Goal: Task Accomplishment & Management: Complete application form

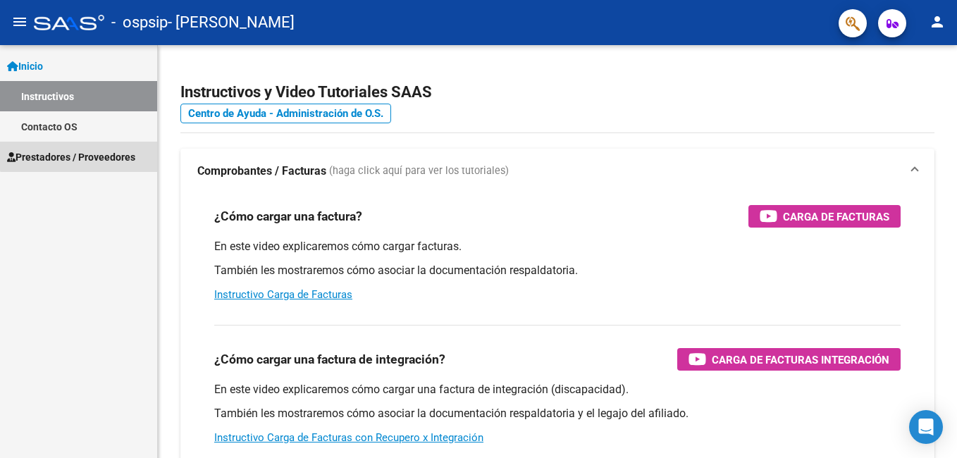
click at [85, 155] on span "Prestadores / Proveedores" at bounding box center [71, 156] width 128 height 15
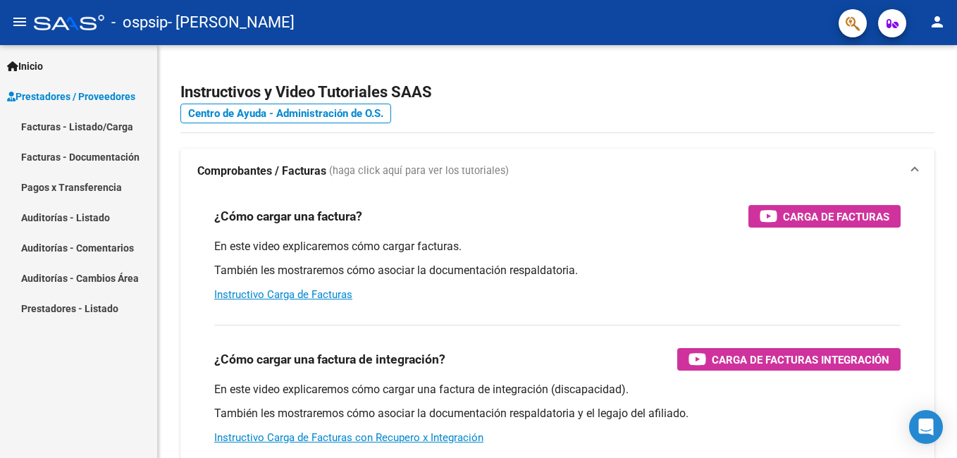
click at [77, 124] on link "Facturas - Listado/Carga" at bounding box center [78, 126] width 157 height 30
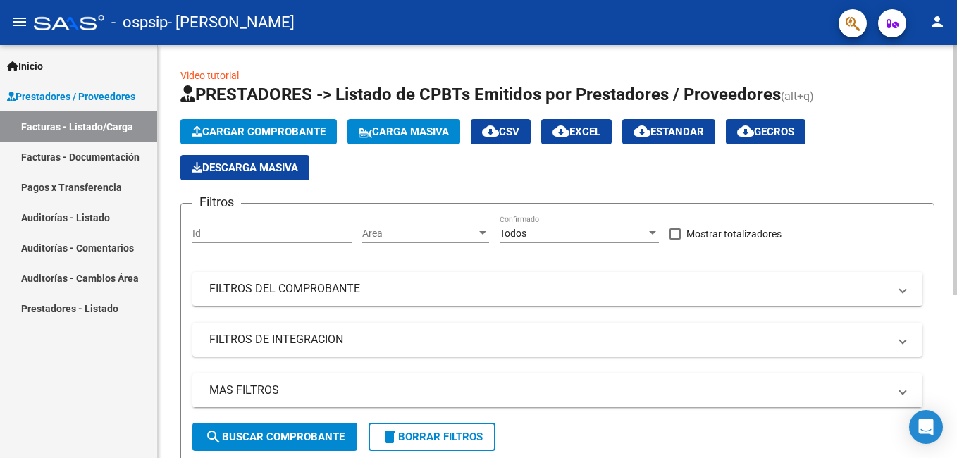
click at [235, 131] on span "Cargar Comprobante" at bounding box center [259, 131] width 134 height 13
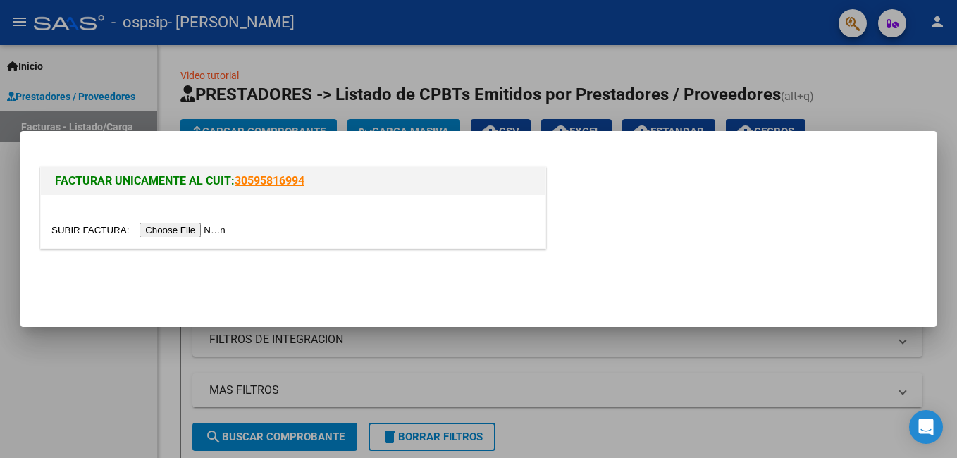
click at [172, 228] on input "file" at bounding box center [140, 230] width 178 height 15
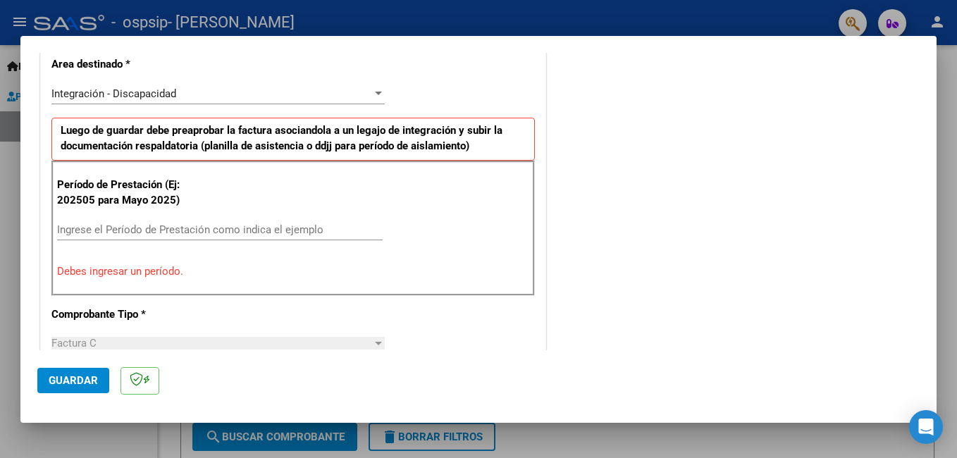
scroll to position [352, 0]
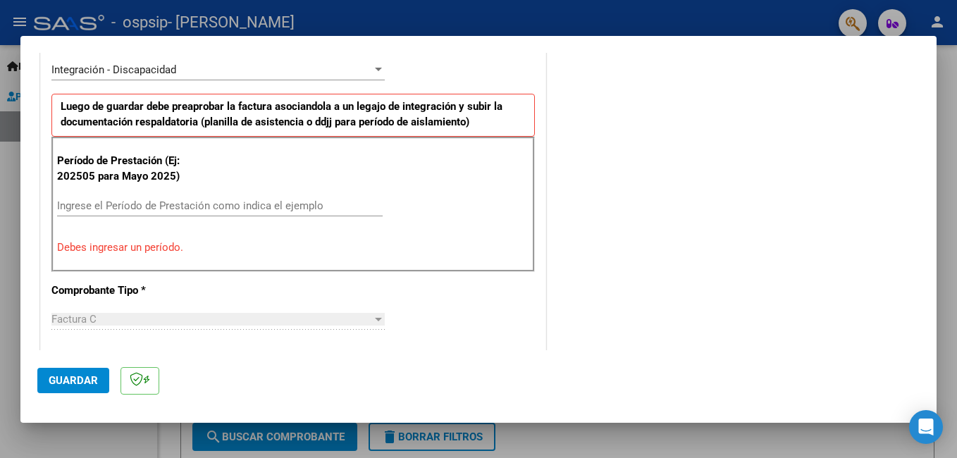
click at [150, 202] on input "Ingrese el Período de Prestación como indica el ejemplo" at bounding box center [219, 205] width 325 height 13
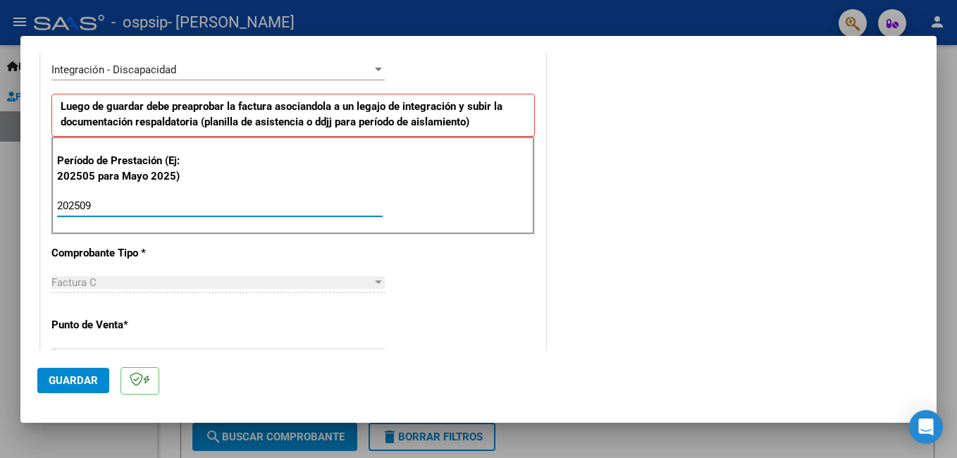
type input "202509"
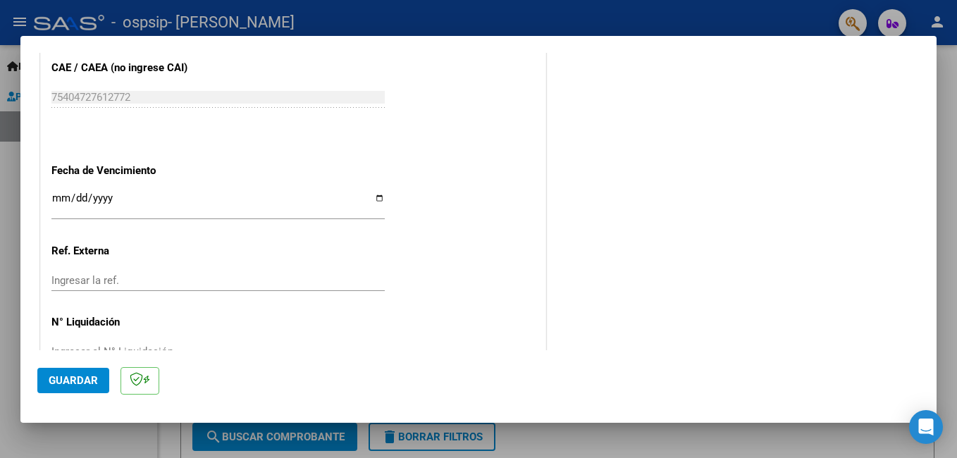
scroll to position [942, 0]
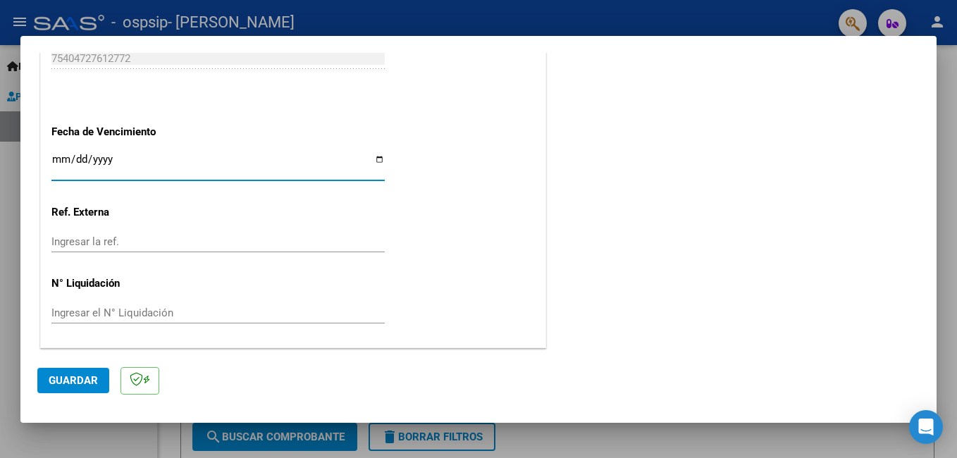
click at [376, 160] on input "Ingresar la fecha" at bounding box center [217, 165] width 333 height 23
type input "[DATE]"
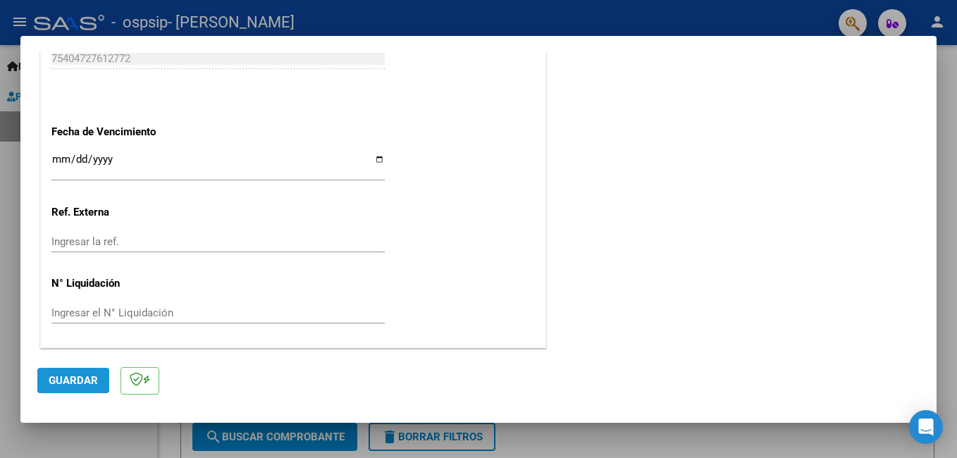
click at [85, 379] on span "Guardar" at bounding box center [73, 380] width 49 height 13
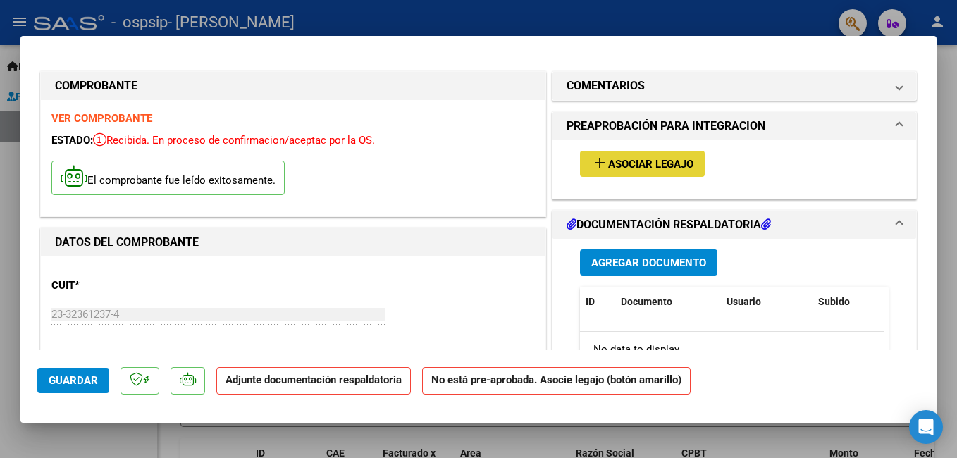
click at [602, 172] on button "add Asociar Legajo" at bounding box center [642, 164] width 125 height 26
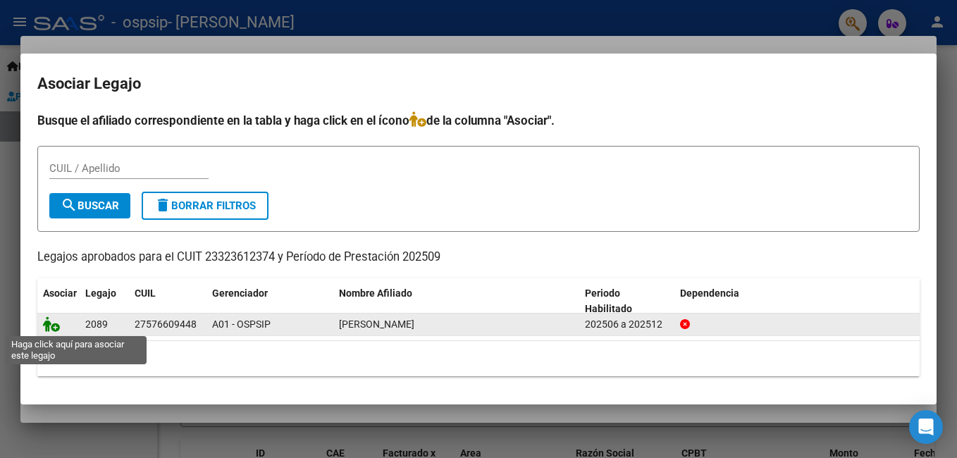
click at [54, 326] on icon at bounding box center [51, 323] width 17 height 15
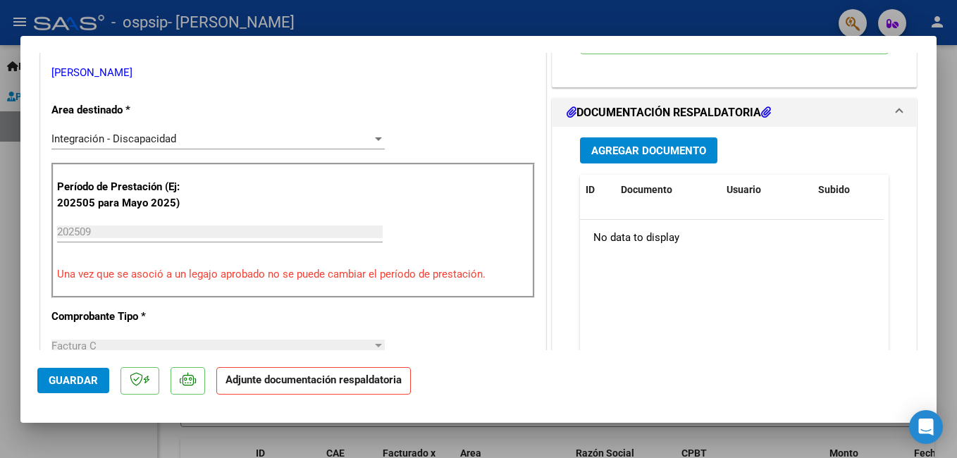
scroll to position [352, 0]
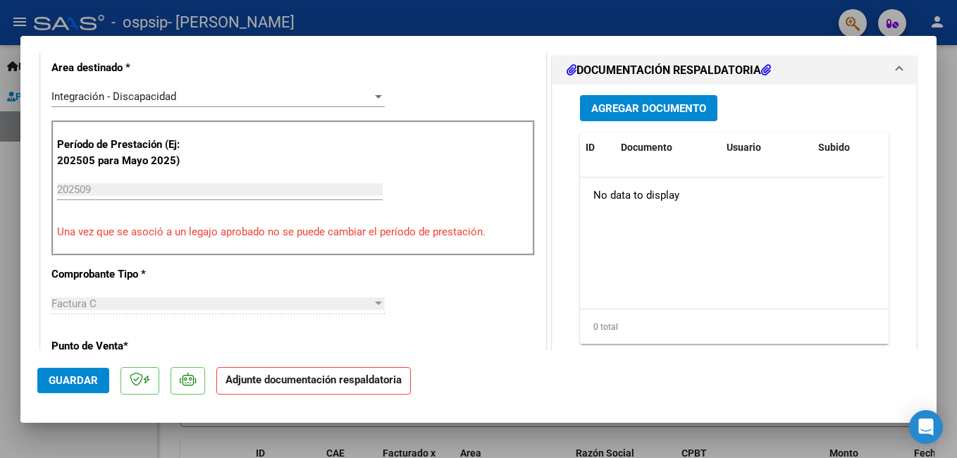
click at [678, 113] on span "Agregar Documento" at bounding box center [648, 108] width 115 height 13
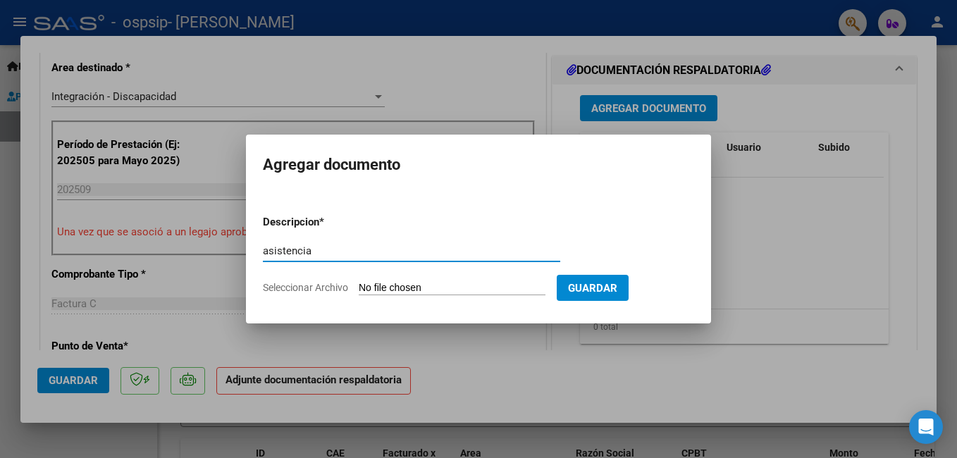
type input "asistencia"
click at [525, 288] on input "Seleccionar Archivo" at bounding box center [452, 288] width 187 height 13
type input "C:\fakepath\WhatsApp Image [DATE] 12.25.52.pdf"
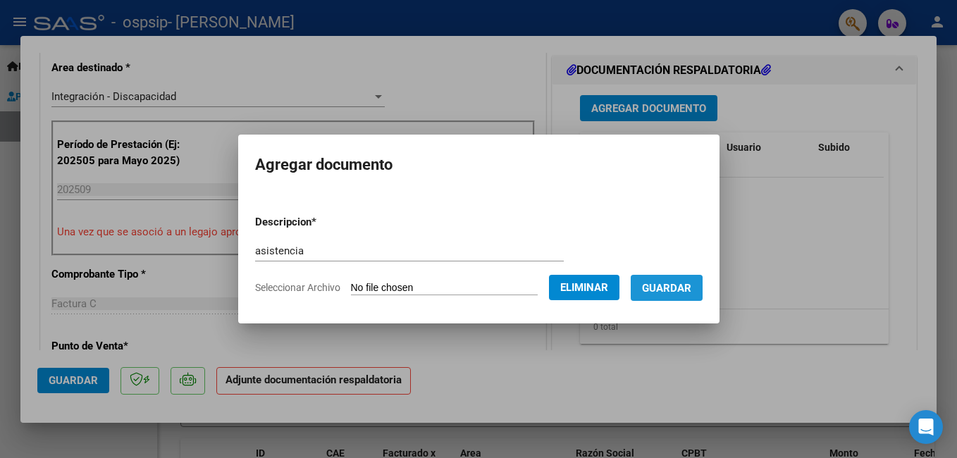
click at [685, 289] on span "Guardar" at bounding box center [666, 288] width 49 height 13
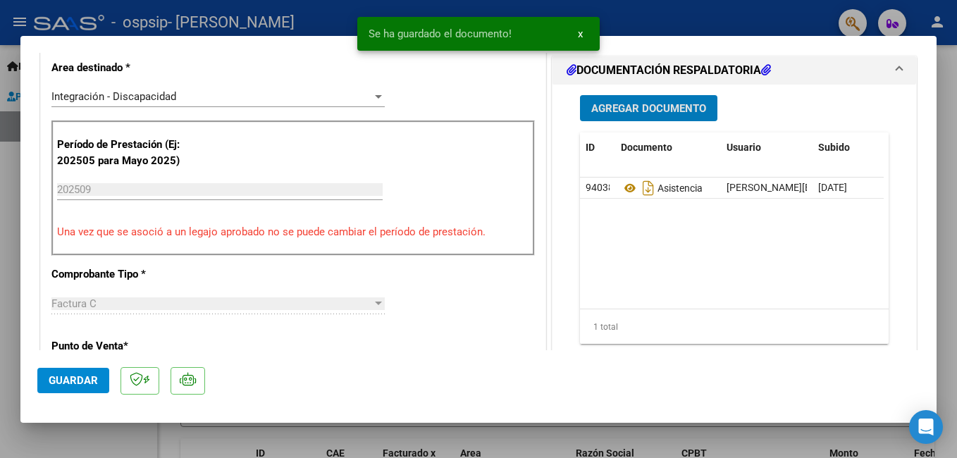
click at [632, 112] on span "Agregar Documento" at bounding box center [648, 108] width 115 height 13
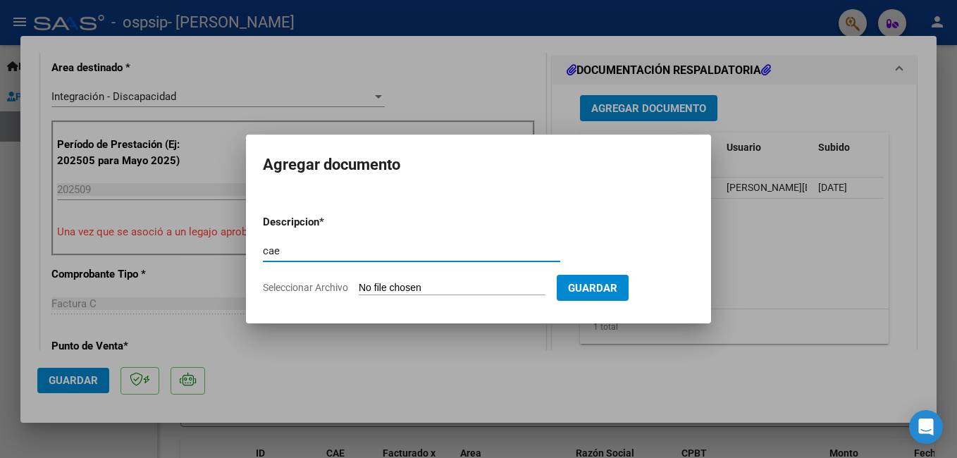
type input "cae"
click at [456, 284] on input "Seleccionar Archivo" at bounding box center [452, 288] width 187 height 13
type input "C:\fakepath\CAE FC 261.pdf"
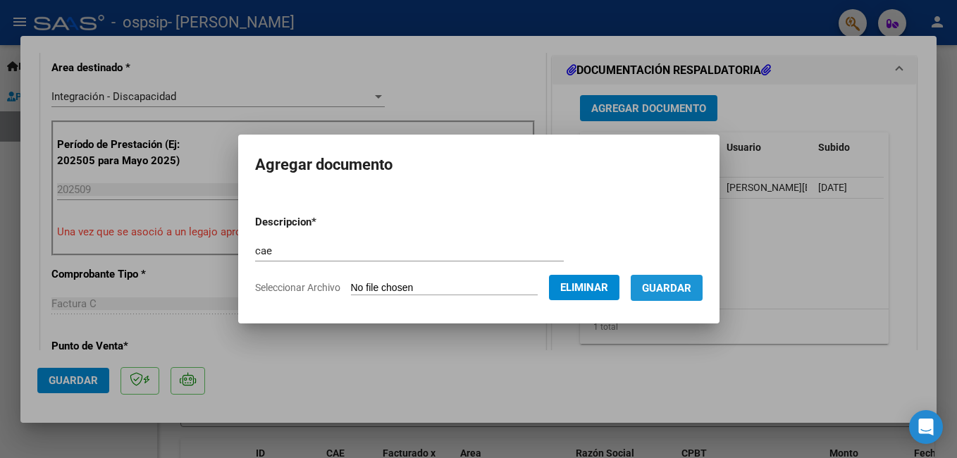
click at [691, 289] on span "Guardar" at bounding box center [666, 288] width 49 height 13
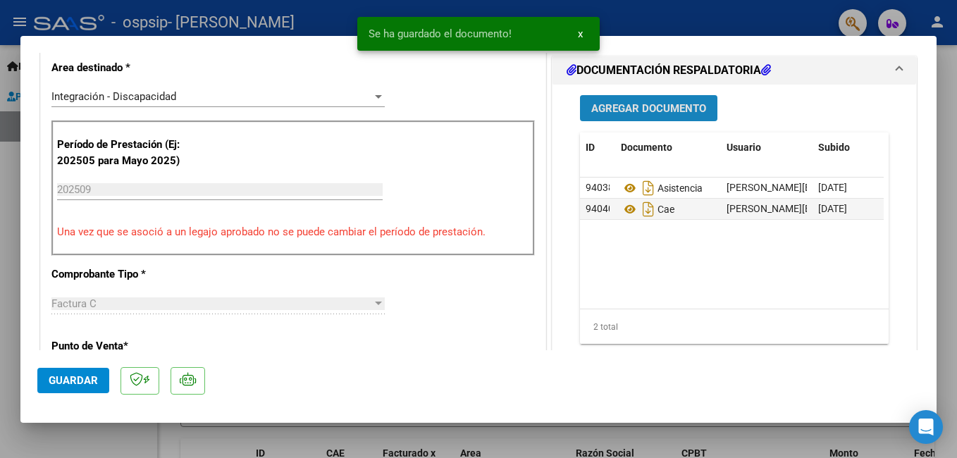
click at [685, 103] on span "Agregar Documento" at bounding box center [648, 108] width 115 height 13
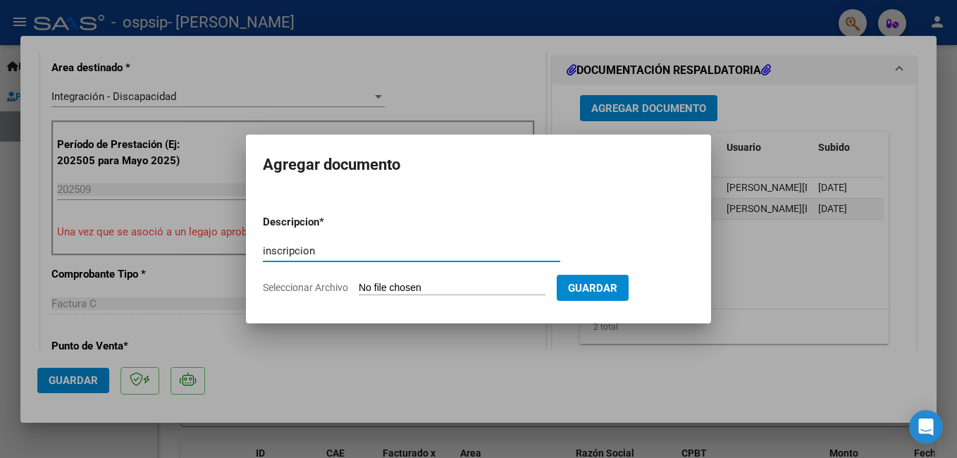
type input "inscripcion"
click at [472, 289] on input "Seleccionar Archivo" at bounding box center [452, 288] width 187 height 13
type input "C:\fakepath\[PERSON_NAME].pdf"
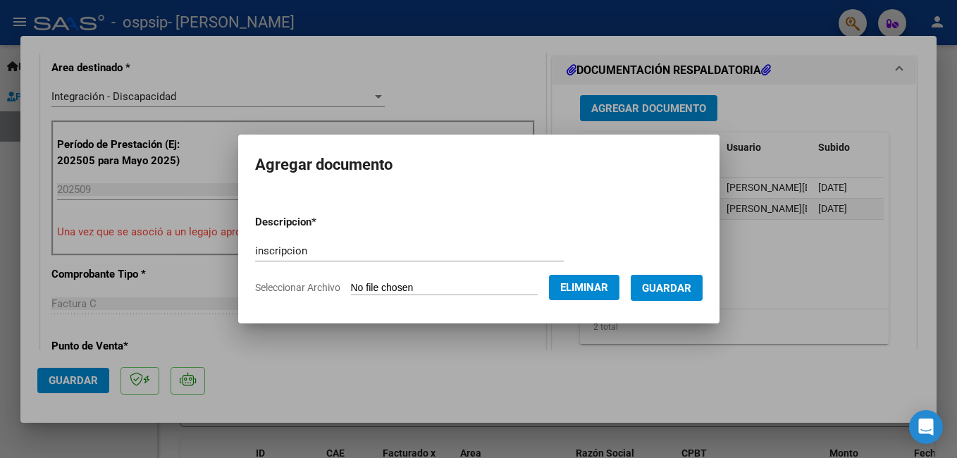
click at [690, 292] on span "Guardar" at bounding box center [666, 288] width 49 height 13
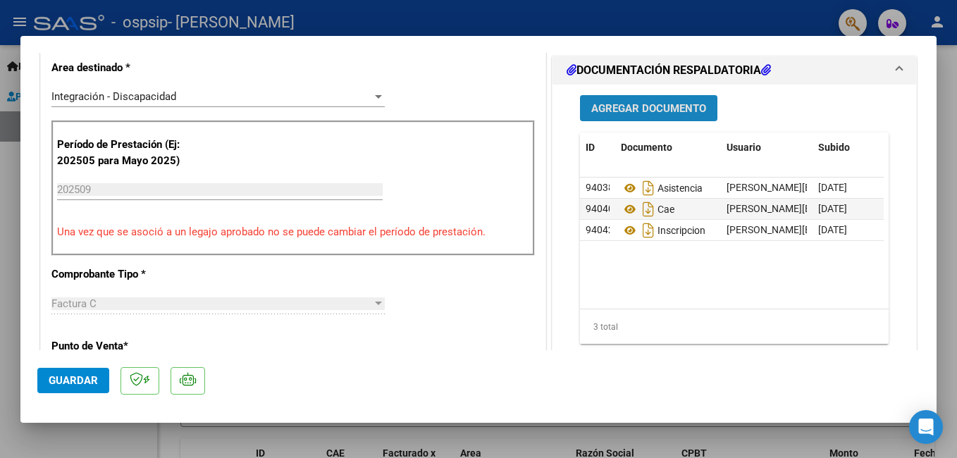
click at [658, 116] on button "Agregar Documento" at bounding box center [648, 108] width 137 height 26
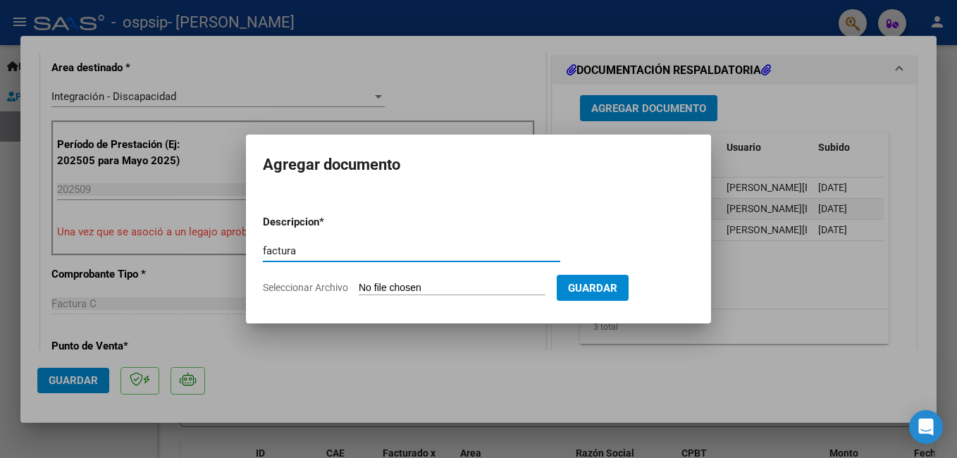
type input "factura"
click at [487, 285] on input "Seleccionar Archivo" at bounding box center [452, 288] width 187 height 13
type input "C:\fakepath\23323612374_011_00001_00000261.pdf"
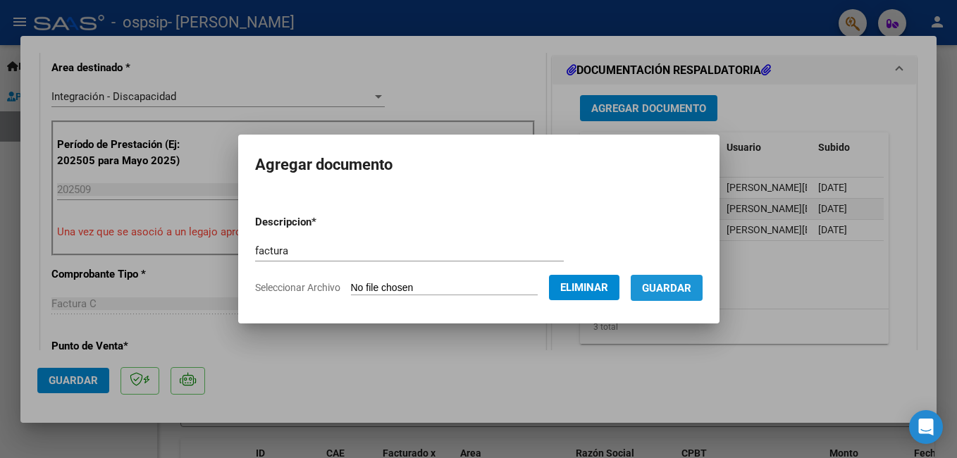
click at [696, 295] on button "Guardar" at bounding box center [666, 288] width 72 height 26
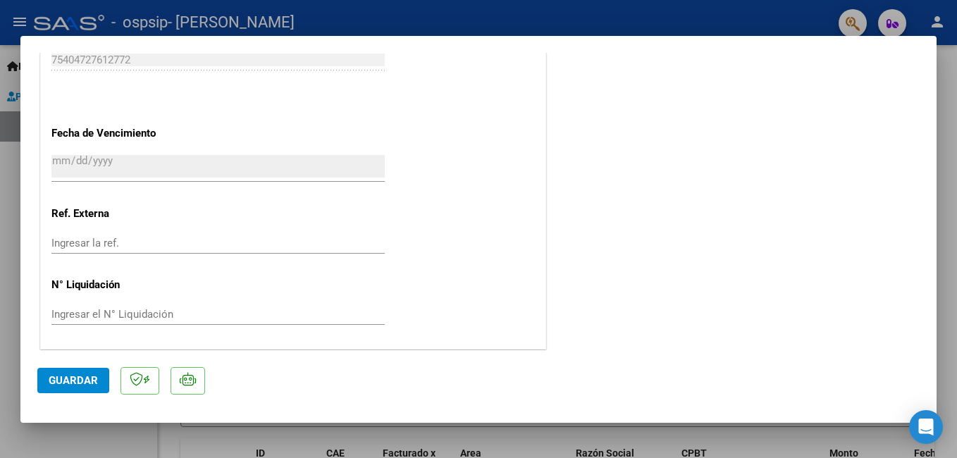
scroll to position [963, 0]
click at [66, 383] on span "Guardar" at bounding box center [73, 380] width 49 height 13
click at [952, 301] on div at bounding box center [478, 229] width 957 height 458
type input "$ 0,00"
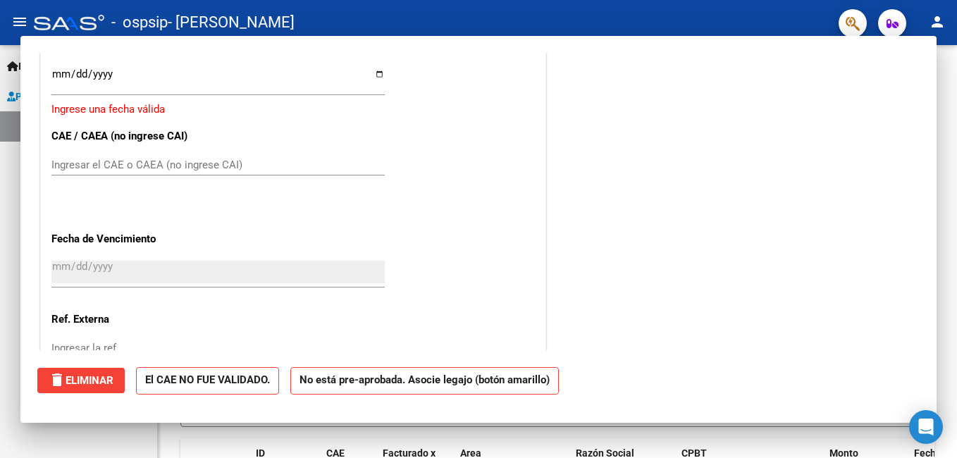
scroll to position [0, 0]
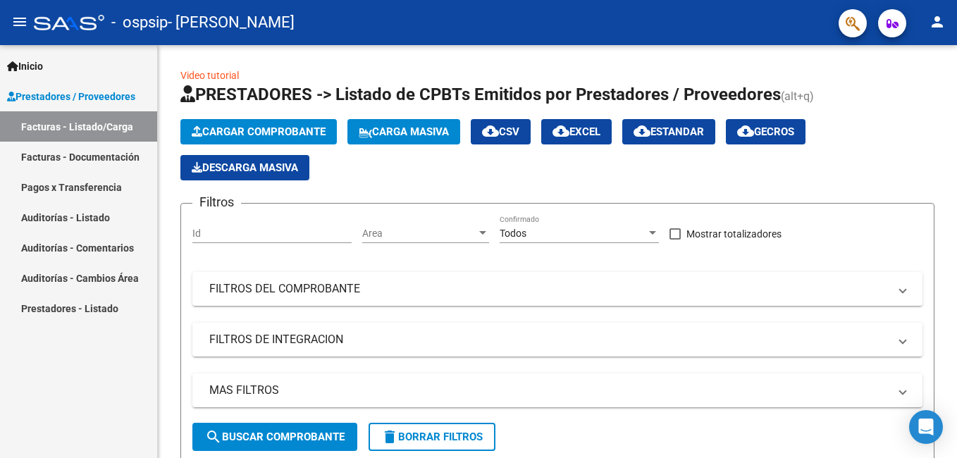
click at [90, 146] on link "Facturas - Documentación" at bounding box center [78, 157] width 157 height 30
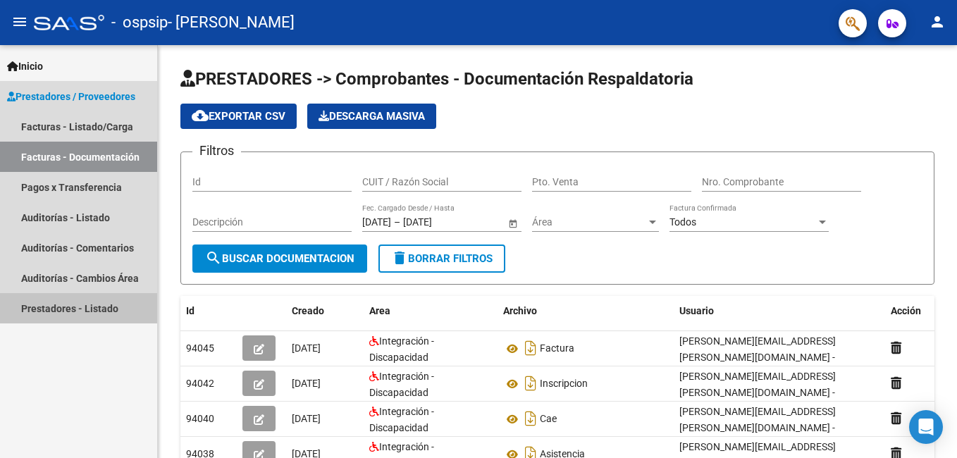
click at [106, 314] on link "Prestadores - Listado" at bounding box center [78, 308] width 157 height 30
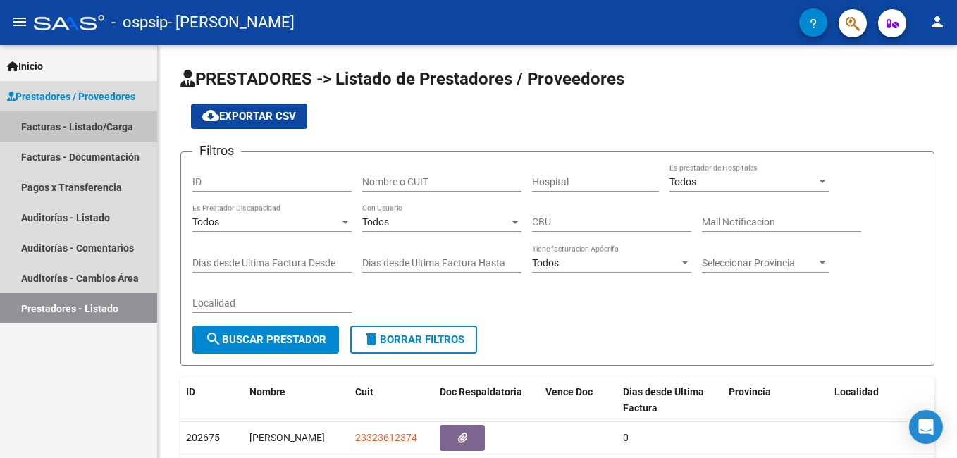
click at [70, 129] on link "Facturas - Listado/Carga" at bounding box center [78, 126] width 157 height 30
